Goal: Task Accomplishment & Management: Manage account settings

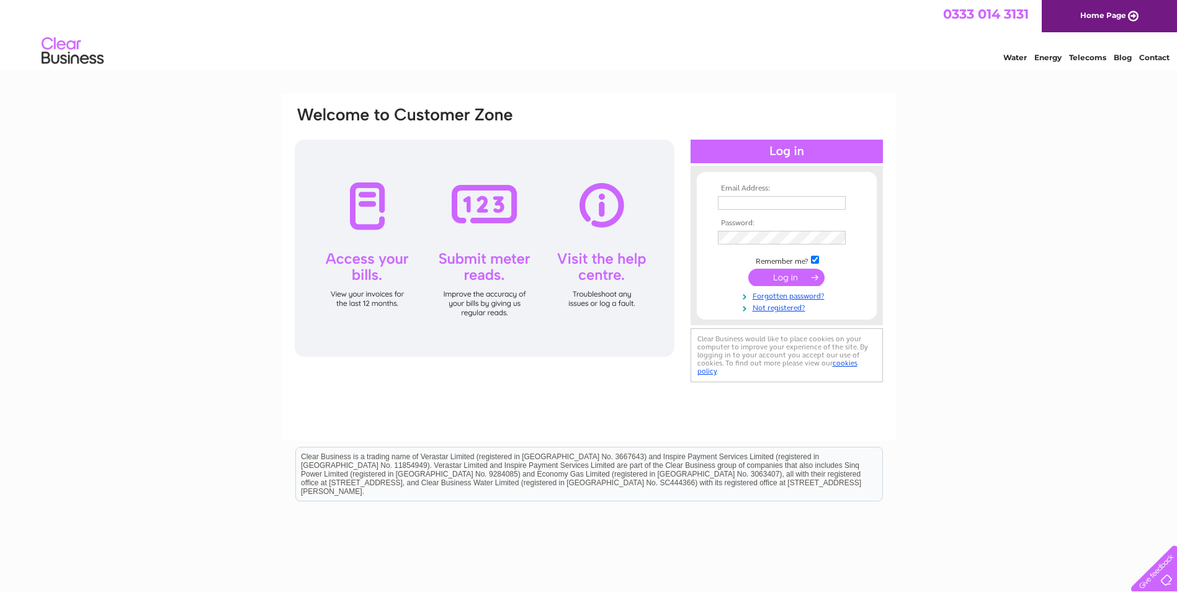
click at [755, 202] on input "text" at bounding box center [782, 203] width 128 height 14
type input "patmcturk@aol.com"
click at [777, 279] on input "submit" at bounding box center [786, 277] width 76 height 17
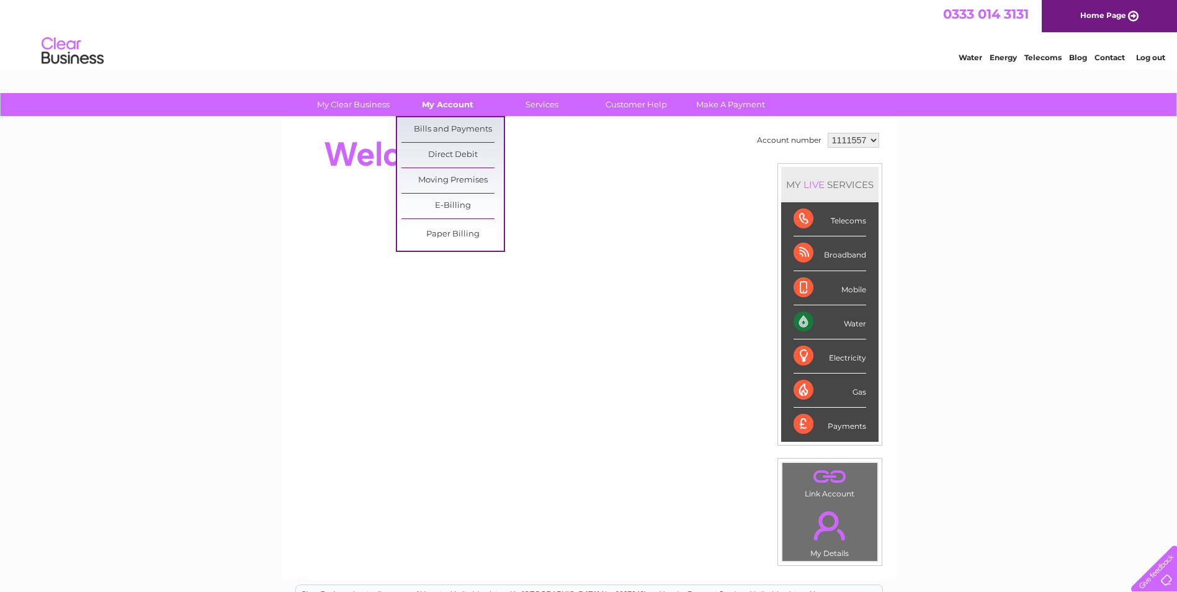
click at [434, 102] on link "My Account" at bounding box center [447, 104] width 102 height 23
click at [442, 132] on link "Bills and Payments" at bounding box center [452, 129] width 102 height 25
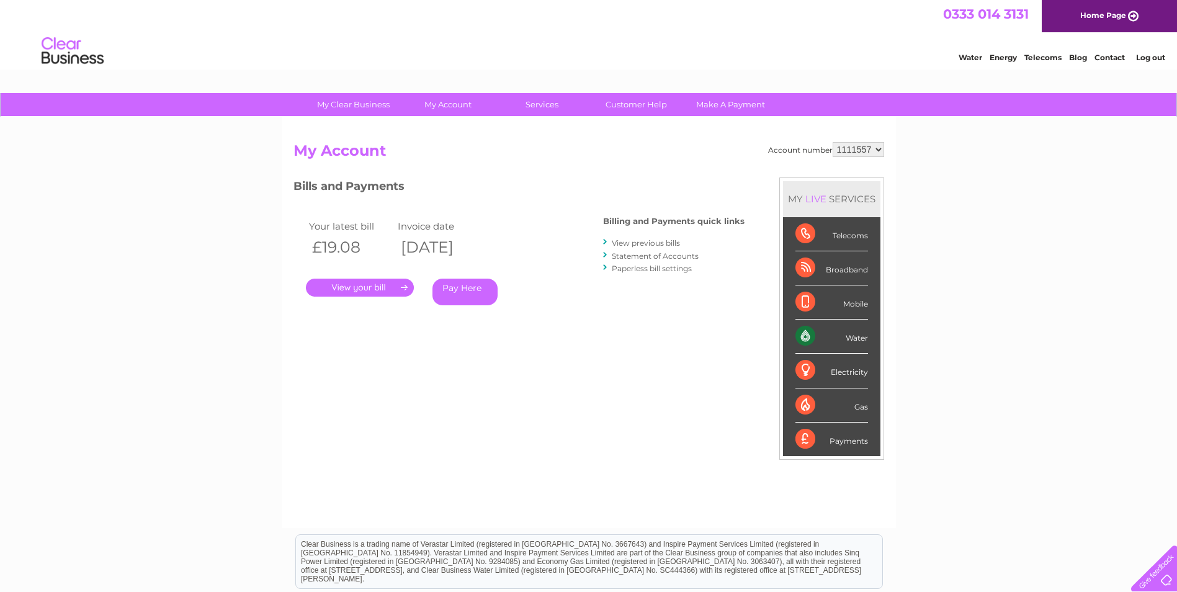
click at [372, 290] on link "." at bounding box center [360, 288] width 108 height 18
